Goal: Information Seeking & Learning: Learn about a topic

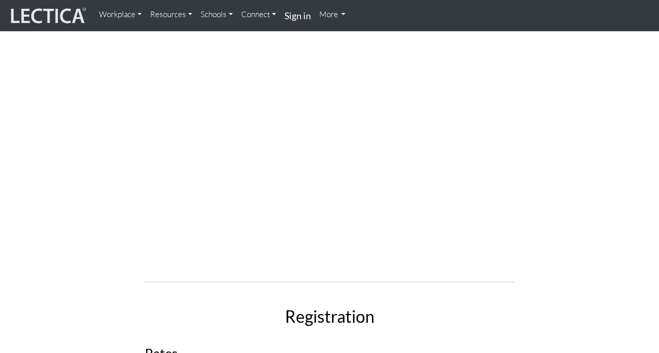
scroll to position [3179, 0]
click at [232, 14] on link "Schools" at bounding box center [216, 14] width 41 height 21
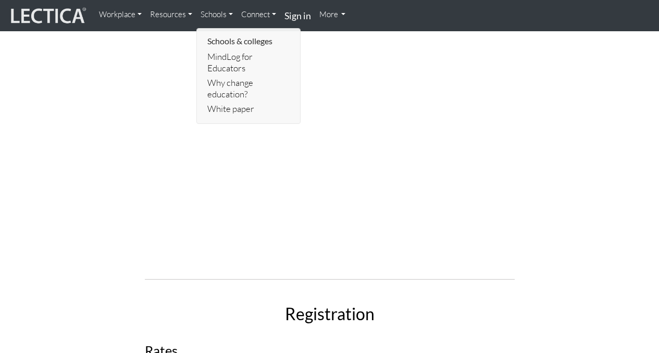
click at [230, 14] on link "Schools" at bounding box center [216, 14] width 41 height 21
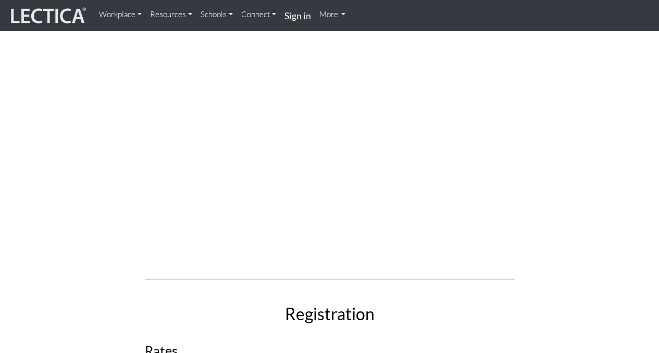
click at [188, 15] on link "Resources" at bounding box center [171, 14] width 51 height 21
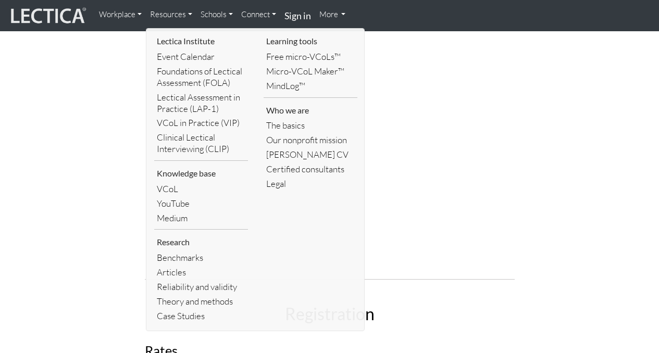
click at [188, 15] on link "Resources" at bounding box center [171, 14] width 51 height 21
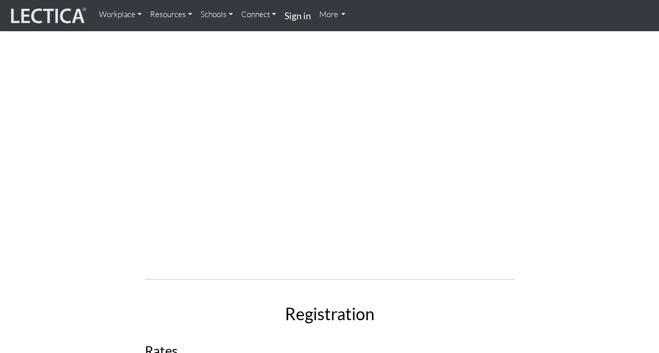
click at [347, 14] on link "More" at bounding box center [332, 14] width 35 height 21
click at [346, 14] on link "More" at bounding box center [332, 14] width 35 height 21
click at [142, 15] on link "Workplace" at bounding box center [120, 14] width 51 height 21
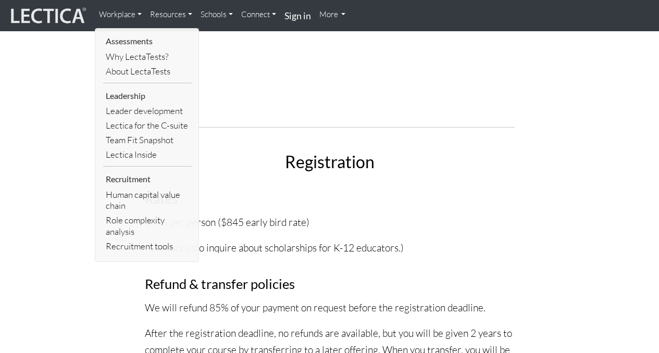
scroll to position [3332, 0]
click at [139, 13] on link "Workplace" at bounding box center [120, 14] width 51 height 21
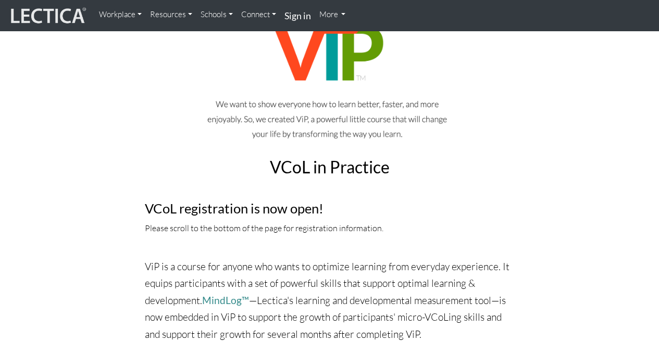
scroll to position [0, 0]
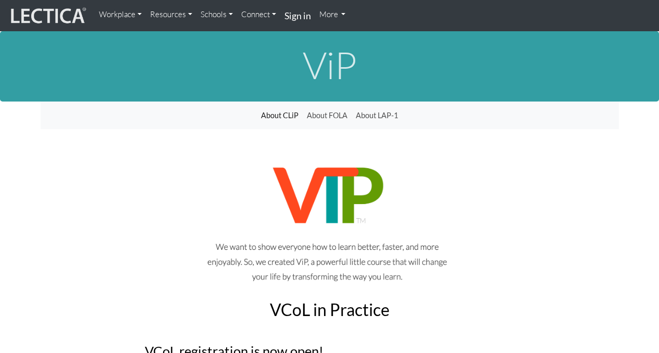
click at [253, 15] on link "Connect" at bounding box center [258, 14] width 43 height 21
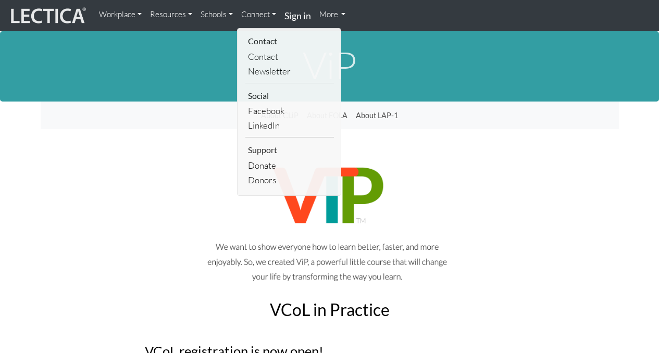
click at [42, 16] on img at bounding box center [47, 16] width 78 height 20
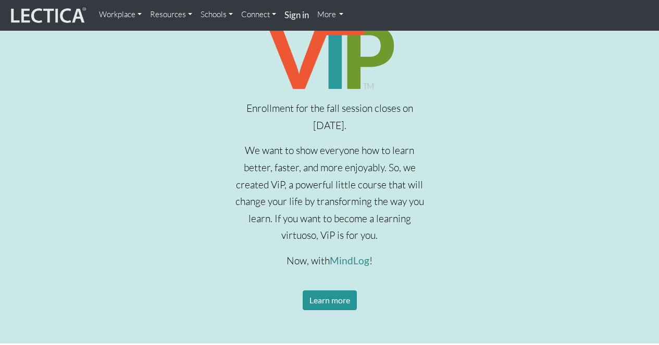
scroll to position [364, 0]
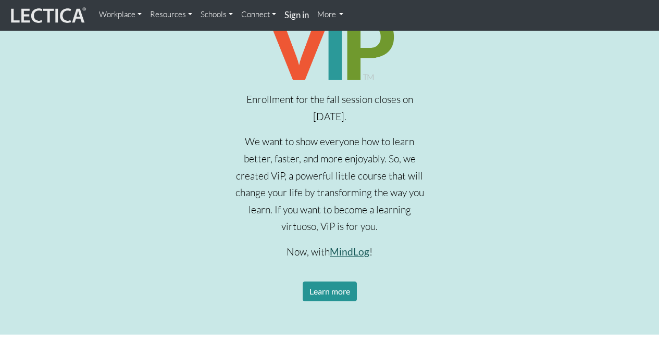
click at [353, 253] on link "MindLog" at bounding box center [350, 252] width 40 height 12
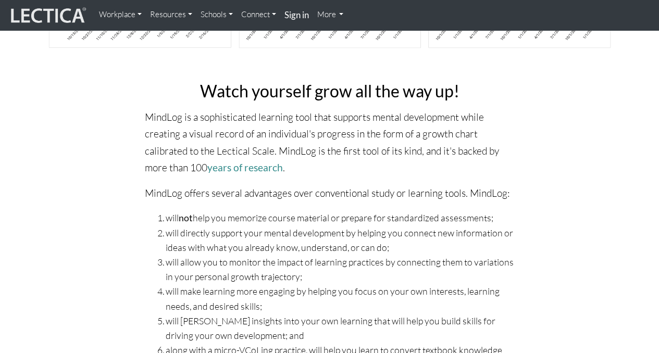
scroll to position [214, 0]
click at [258, 167] on link "years of research" at bounding box center [245, 166] width 76 height 12
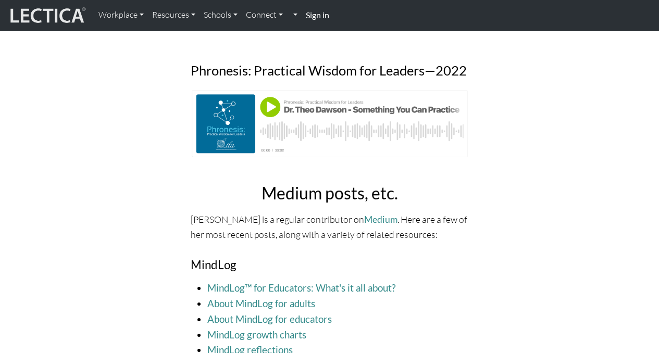
scroll to position [813, 0]
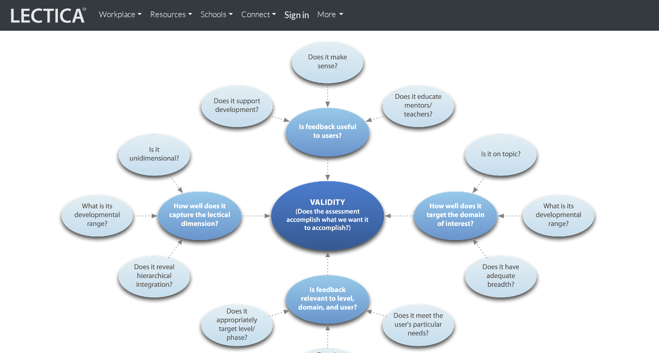
scroll to position [1186, 0]
